Goal: Register for event/course

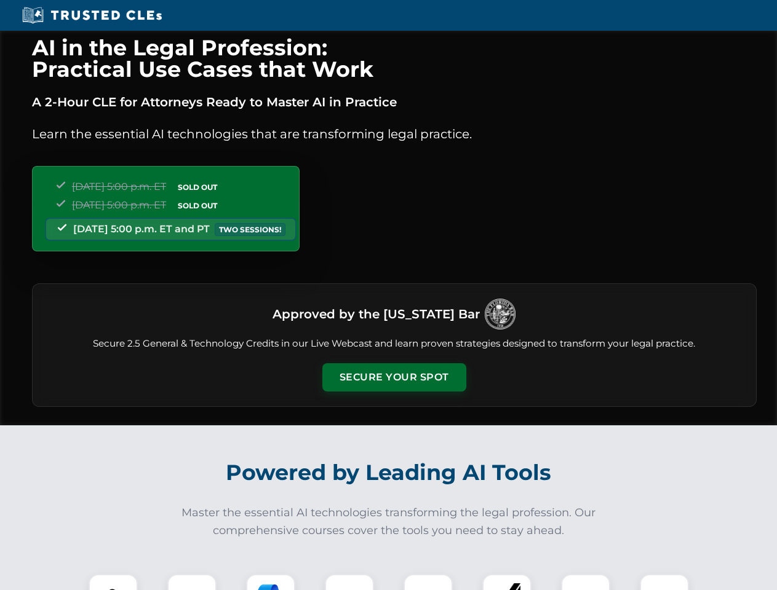
click at [393, 378] on button "Secure Your Spot" at bounding box center [394, 377] width 144 height 28
click at [113, 582] on img at bounding box center [113, 599] width 36 height 36
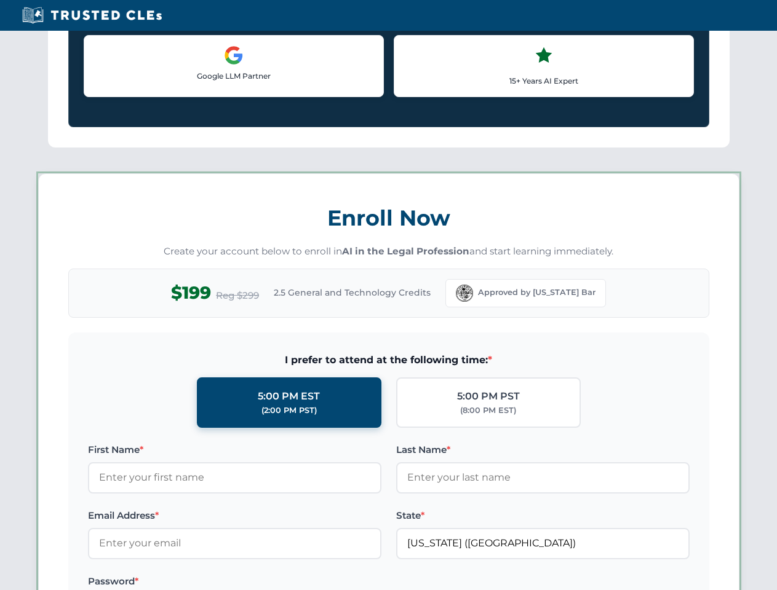
click at [271, 582] on label "Password *" at bounding box center [234, 581] width 293 height 15
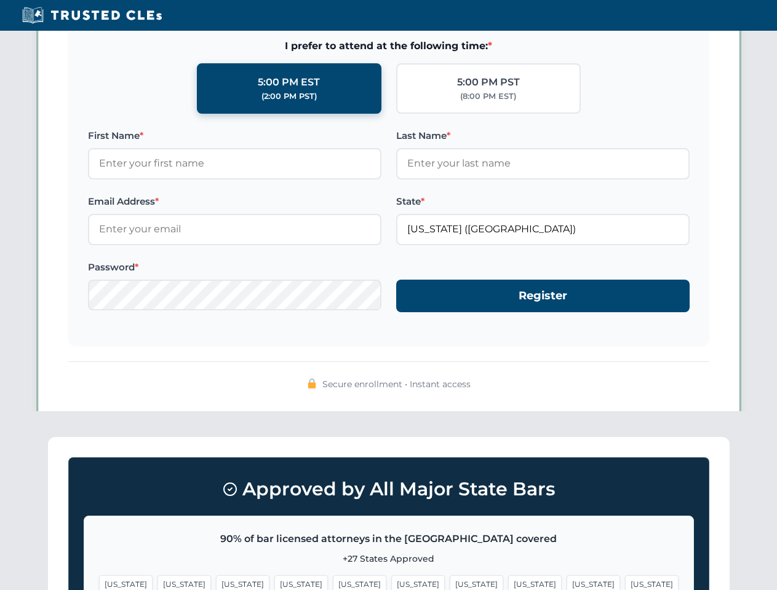
click at [566, 582] on span "[US_STATE]" at bounding box center [592, 584] width 53 height 18
